Goal: Find contact information

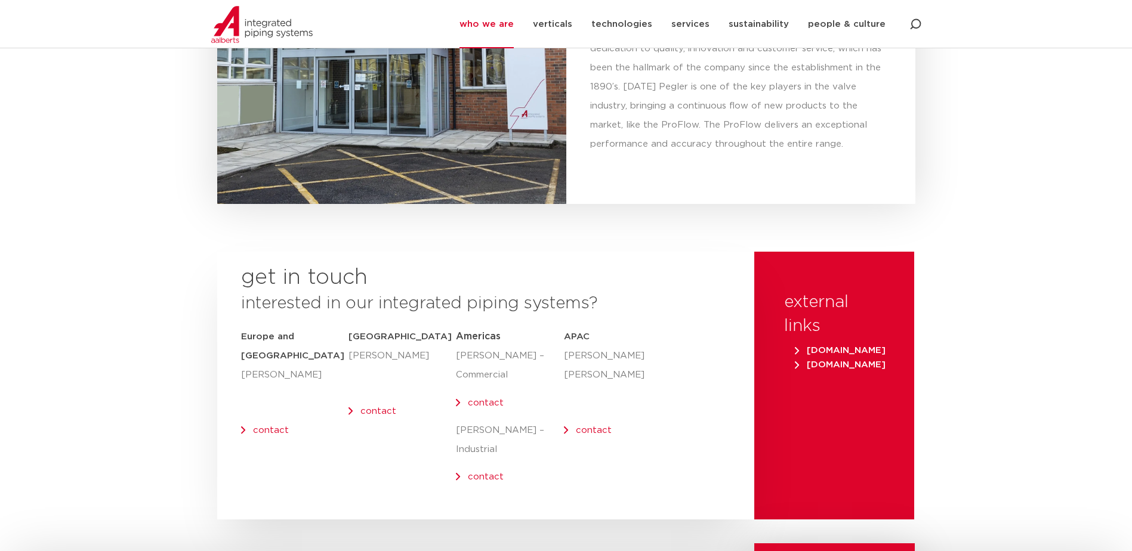
scroll to position [4905, 0]
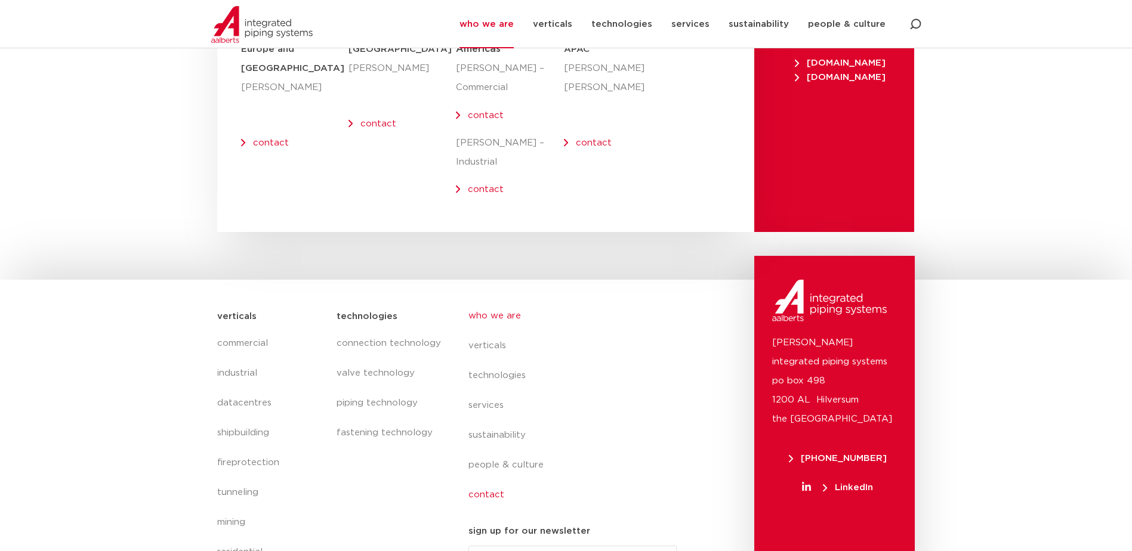
click at [496, 480] on link "contact" at bounding box center [577, 495] width 218 height 30
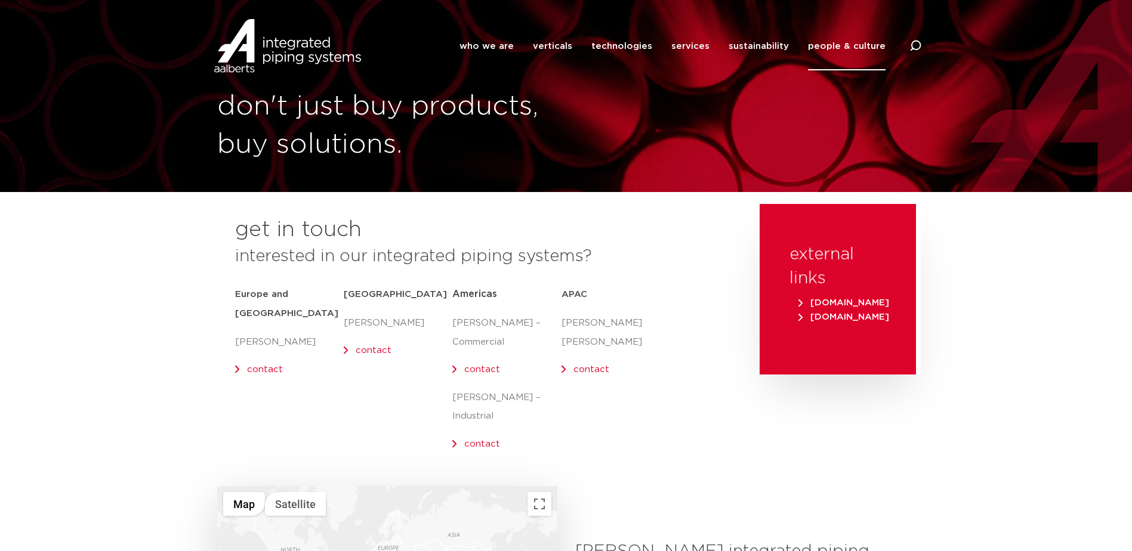
click at [480, 372] on link "contact" at bounding box center [482, 369] width 36 height 9
click at [851, 45] on link "people & culture" at bounding box center [847, 46] width 78 height 48
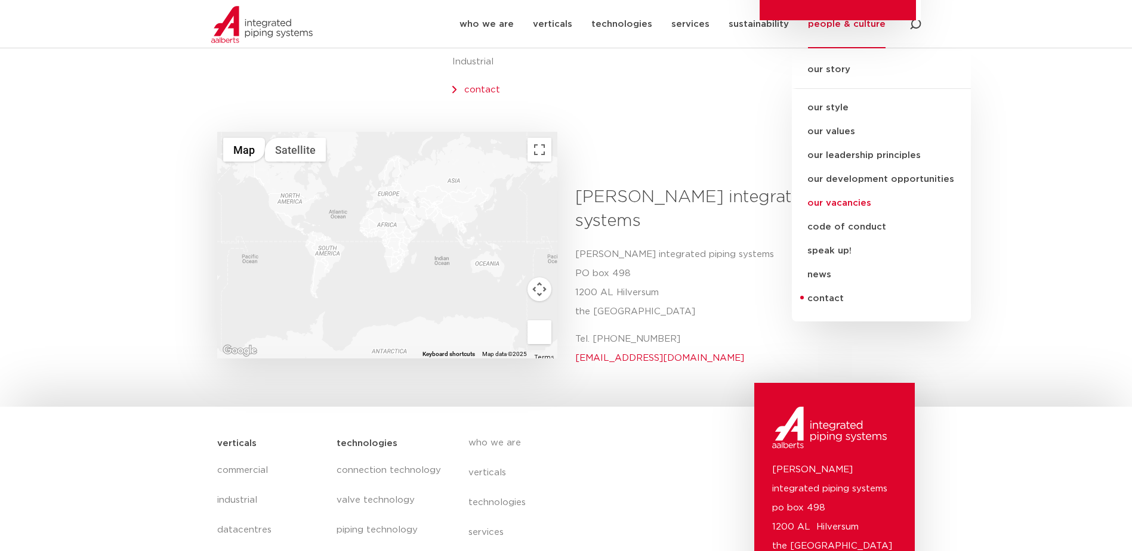
scroll to position [358, 0]
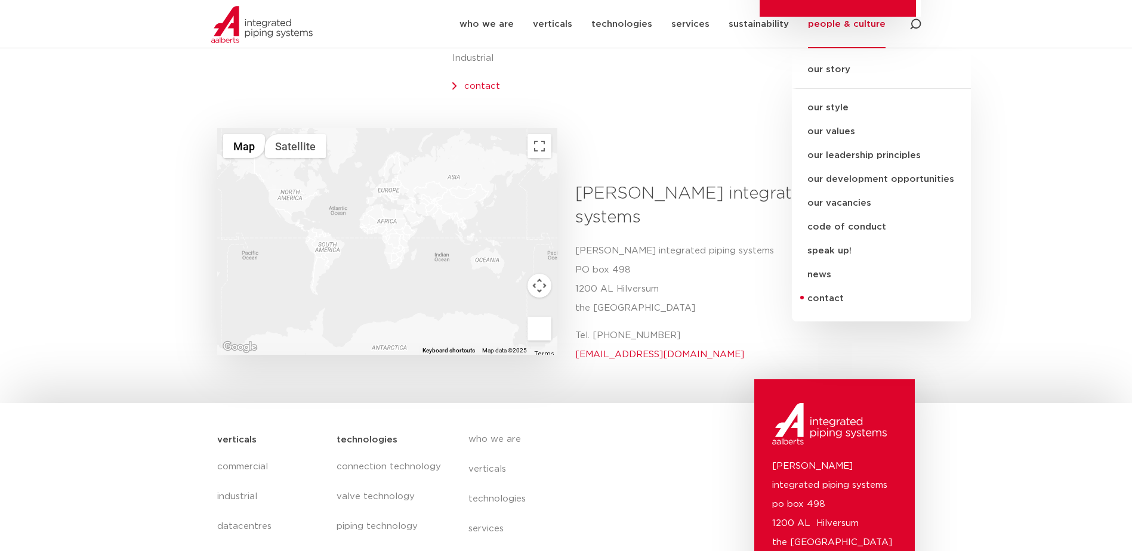
click at [826, 298] on link "contact" at bounding box center [881, 299] width 179 height 24
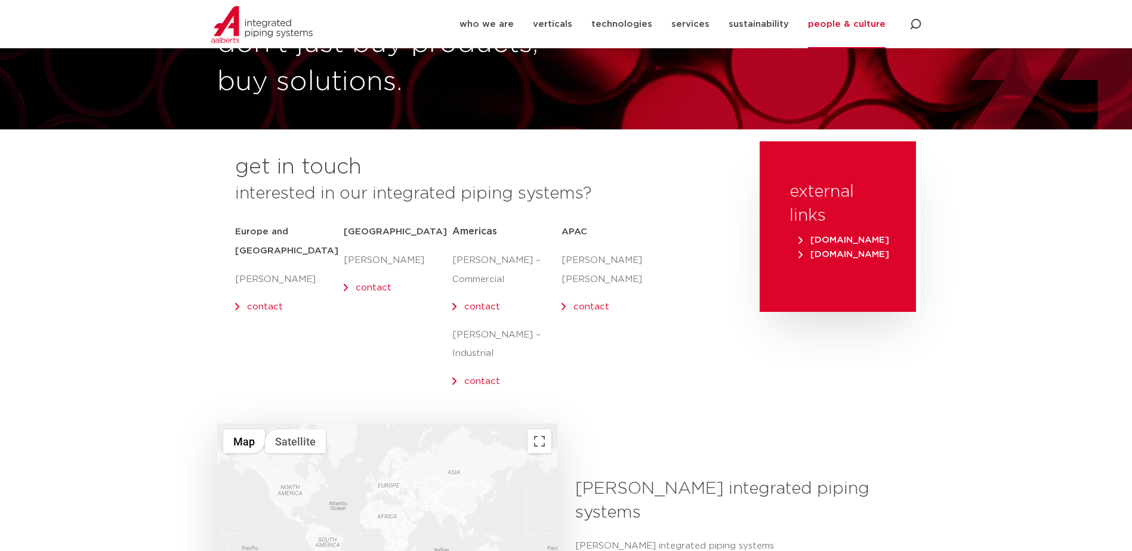
scroll to position [60, 0]
